Goal: Navigation & Orientation: Find specific page/section

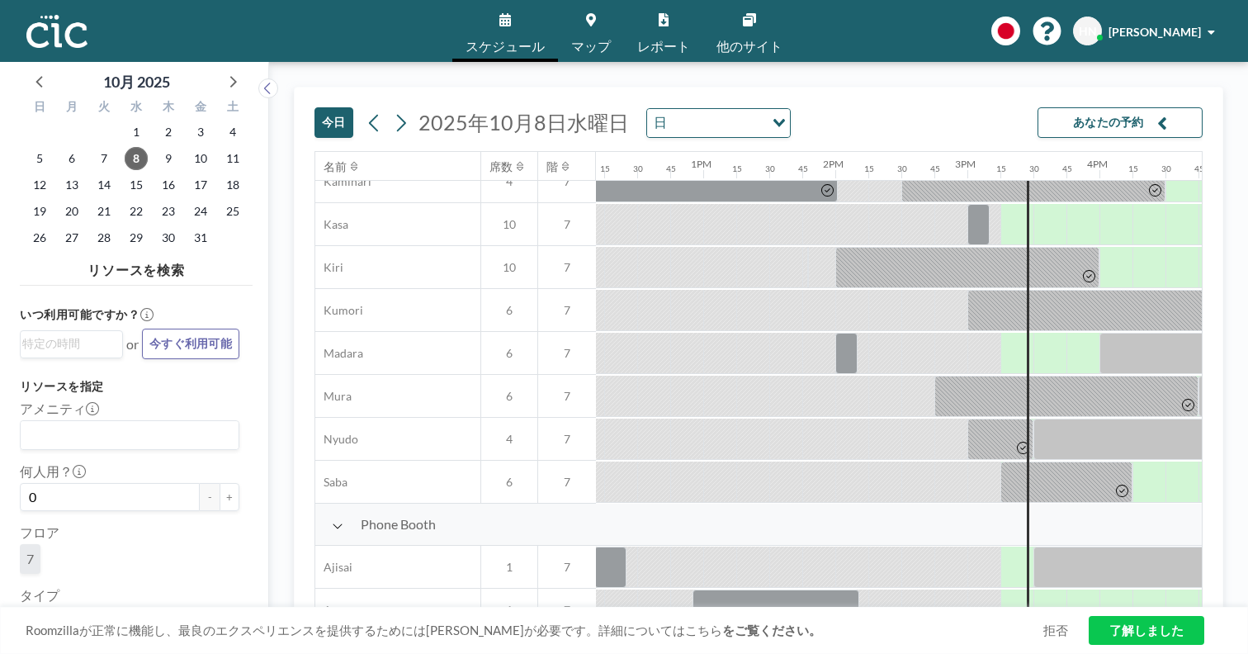
scroll to position [0, 1609]
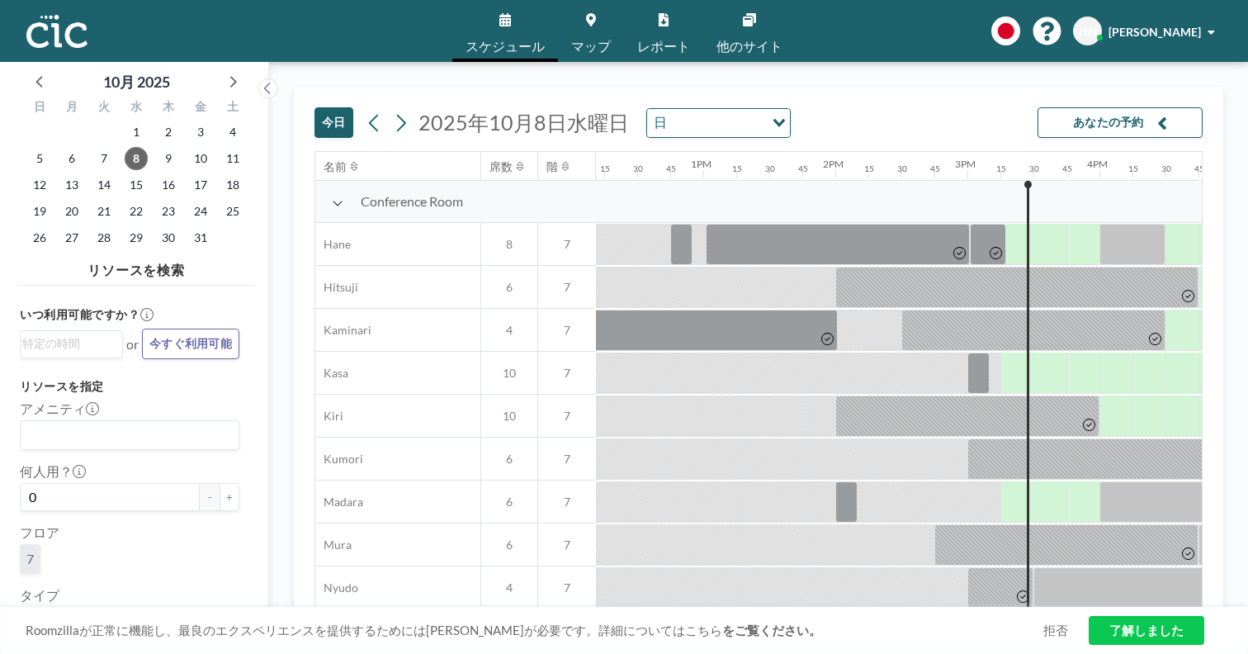
click at [593, 40] on span "マップ" at bounding box center [591, 46] width 40 height 13
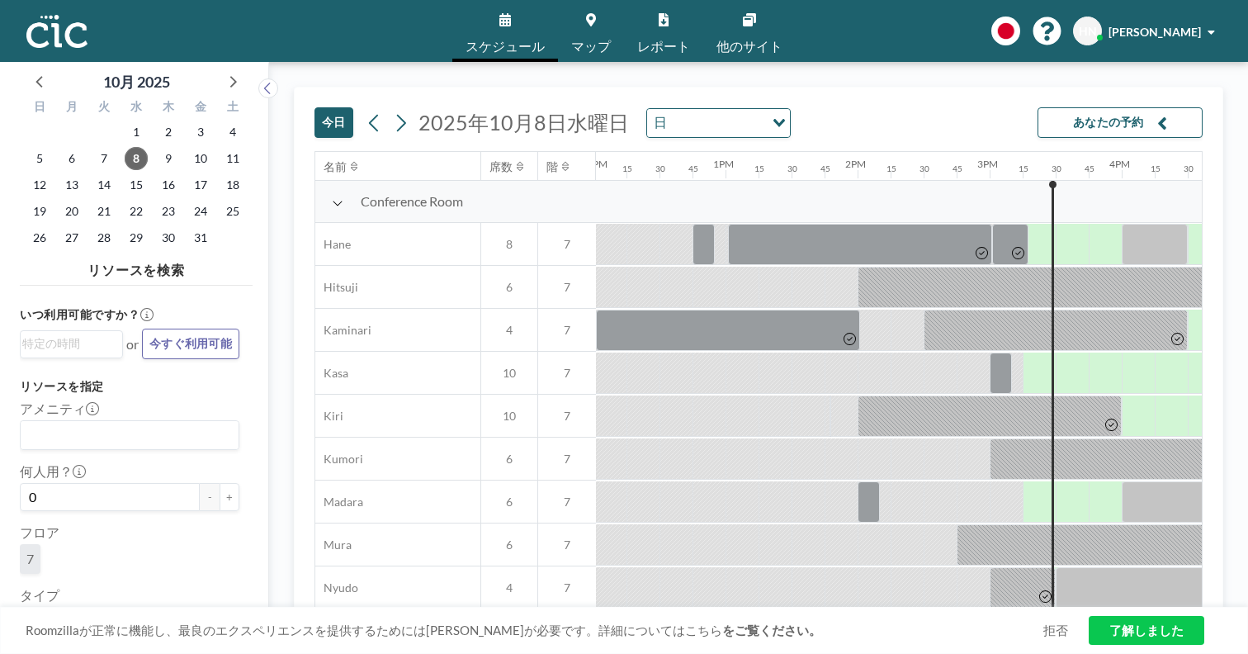
scroll to position [0, 1609]
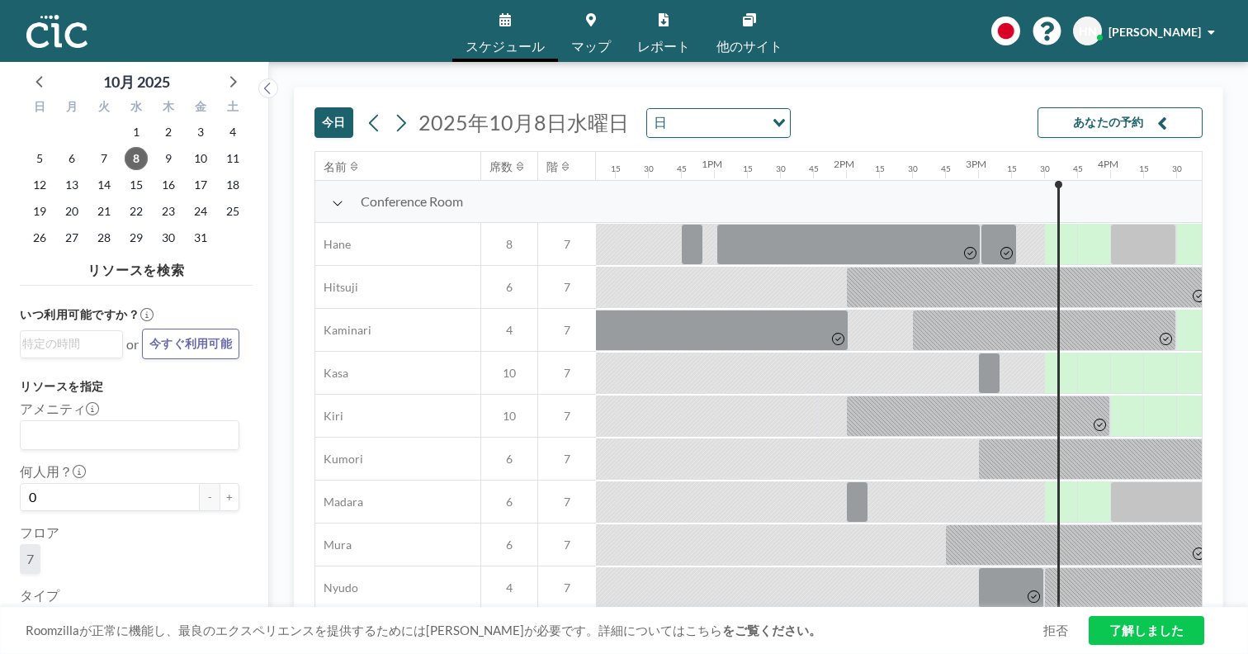
scroll to position [0, 1636]
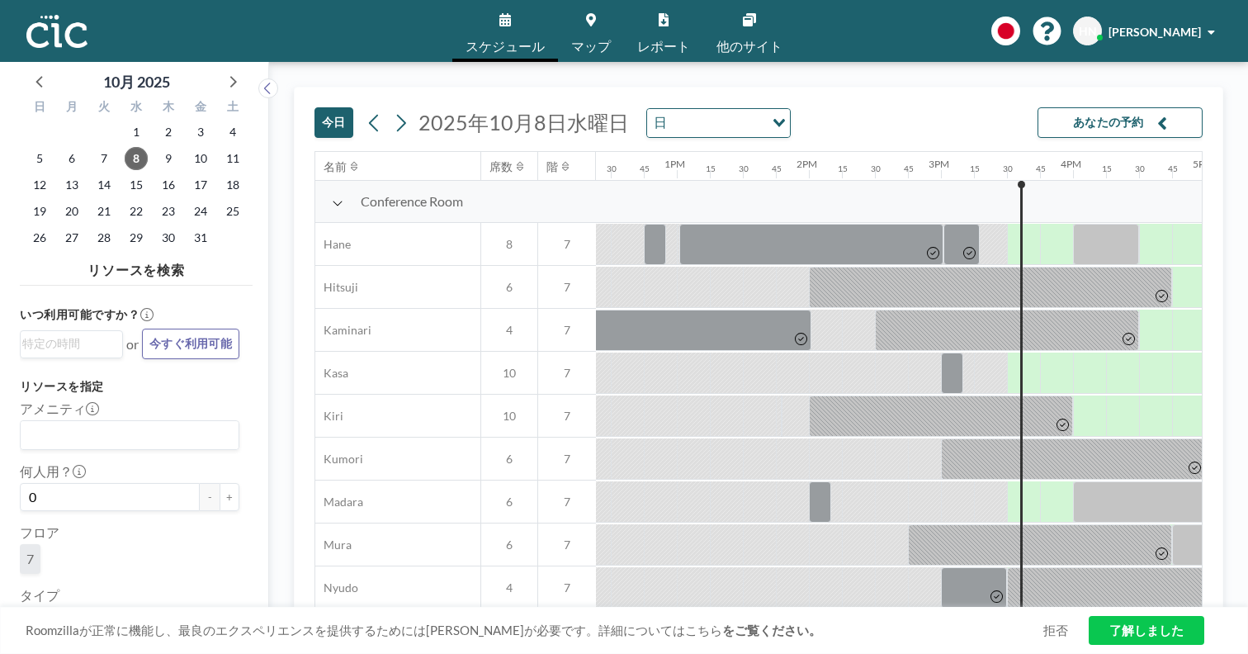
click at [715, 30] on link "他のサイト" at bounding box center [749, 31] width 92 height 62
